Goal: Task Accomplishment & Management: Use online tool/utility

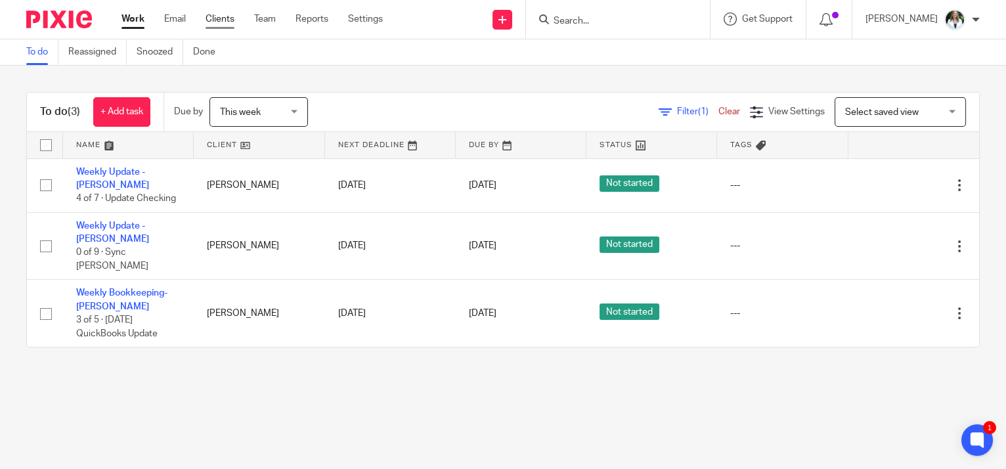
click at [211, 19] on link "Clients" at bounding box center [219, 18] width 29 height 13
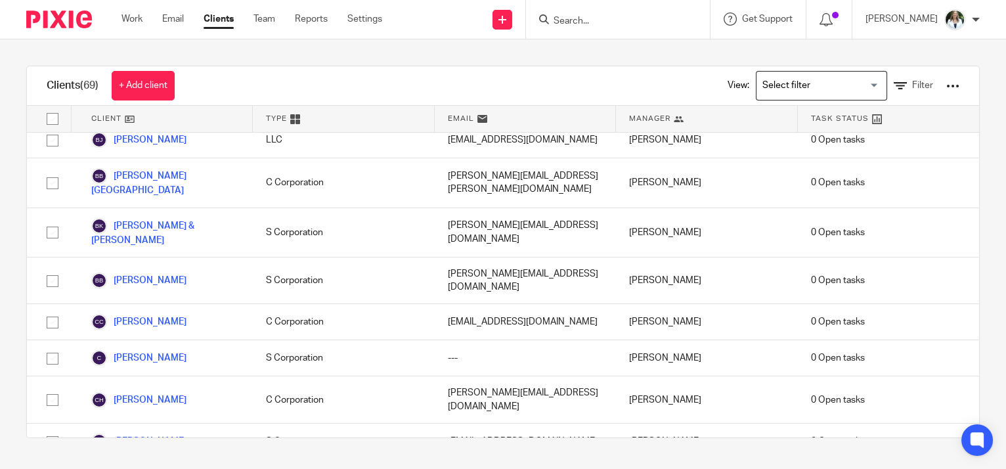
scroll to position [656, 0]
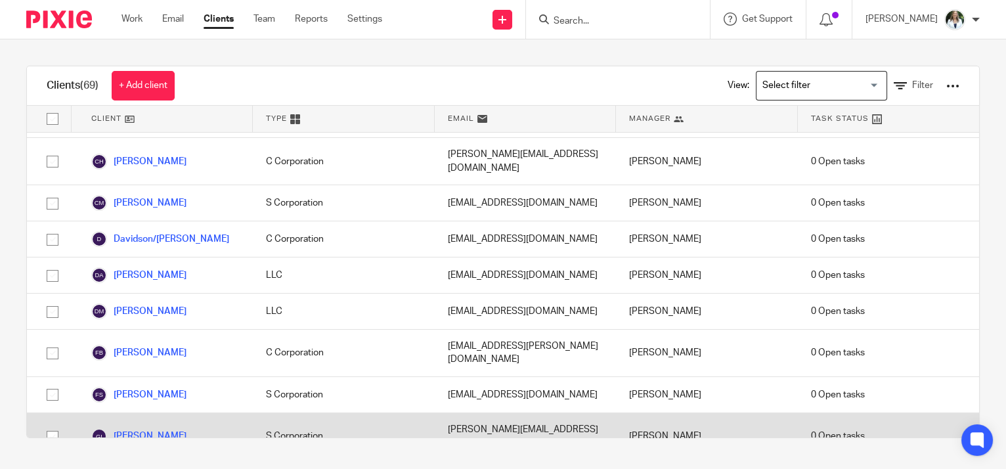
click at [154, 428] on link "[PERSON_NAME]" at bounding box center [138, 436] width 95 height 16
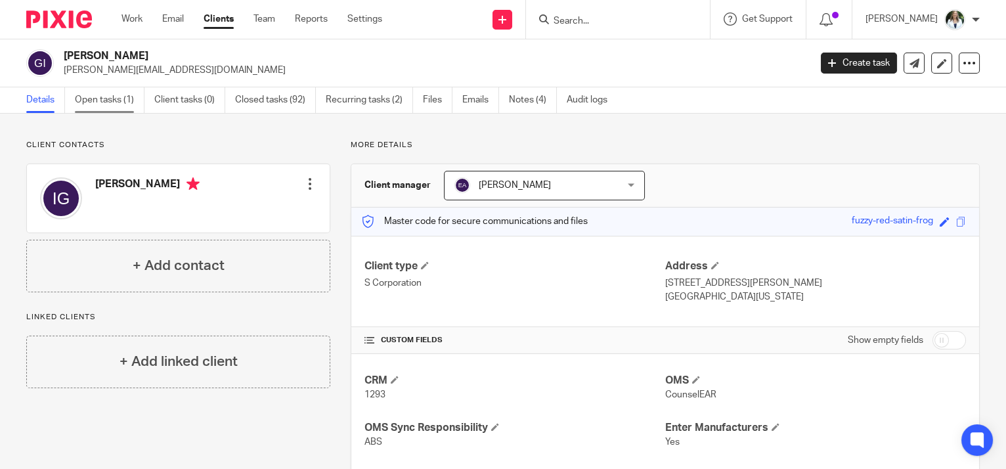
click at [108, 103] on link "Open tasks (1)" at bounding box center [110, 100] width 70 height 26
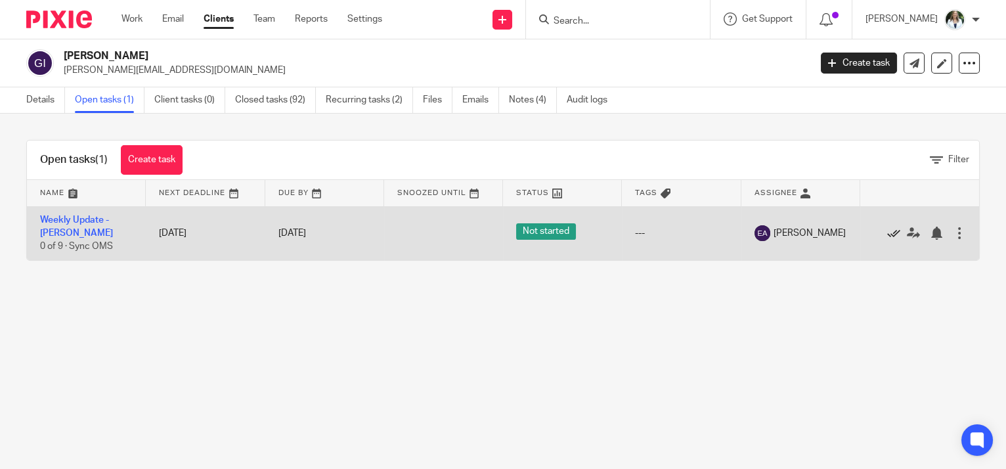
click at [887, 231] on icon at bounding box center [893, 232] width 13 height 13
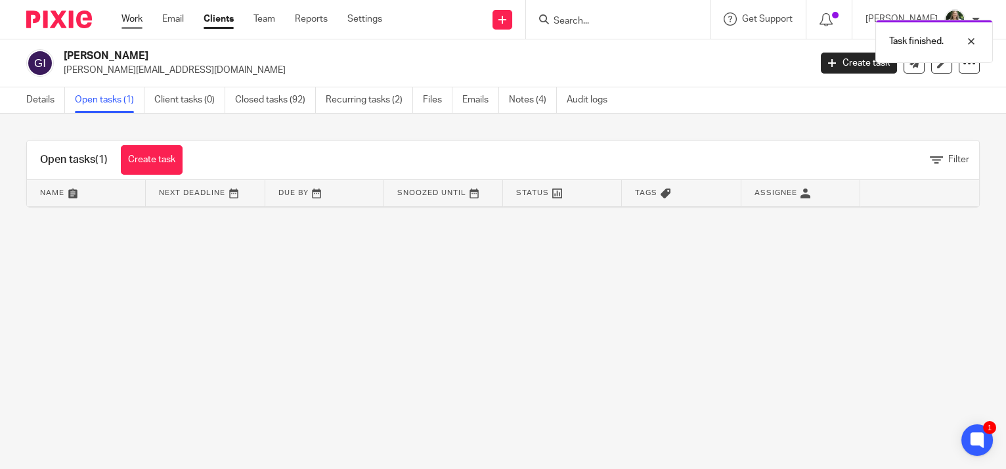
click at [132, 19] on link "Work" at bounding box center [131, 18] width 21 height 13
